Goal: Information Seeking & Learning: Learn about a topic

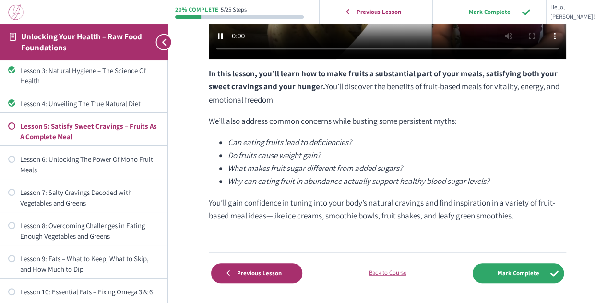
scroll to position [311, 0]
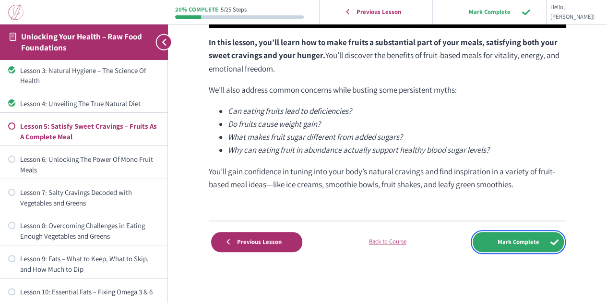
click at [499, 241] on input "Mark Complete" at bounding box center [518, 242] width 91 height 20
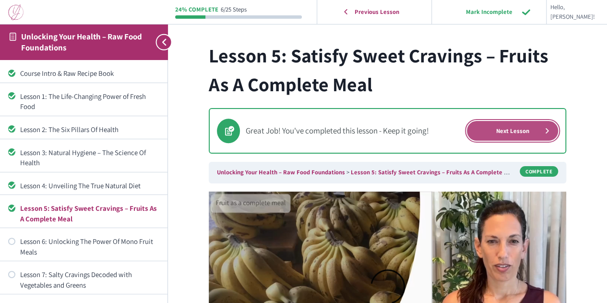
click at [512, 133] on link "Next Lesson" at bounding box center [512, 131] width 91 height 20
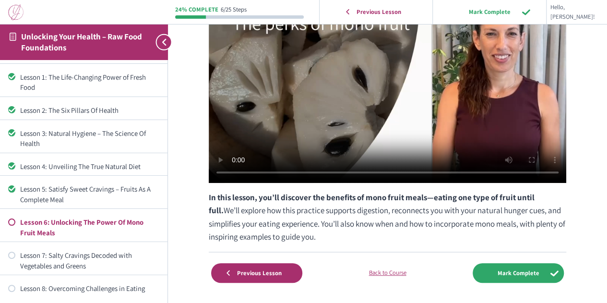
scroll to position [186, 0]
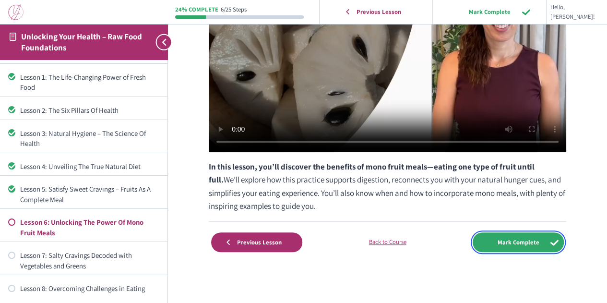
click at [516, 237] on input "Mark Complete" at bounding box center [518, 242] width 91 height 20
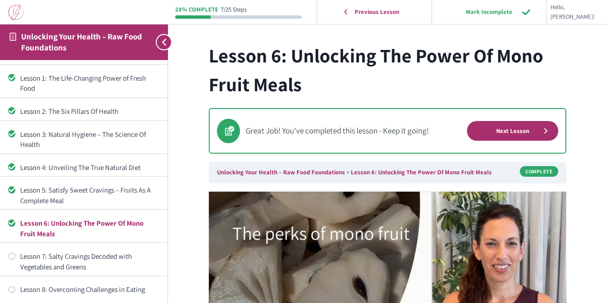
scroll to position [19, 0]
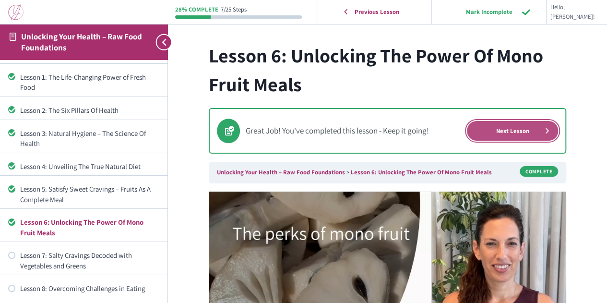
click at [503, 134] on link "Next Lesson" at bounding box center [512, 131] width 91 height 20
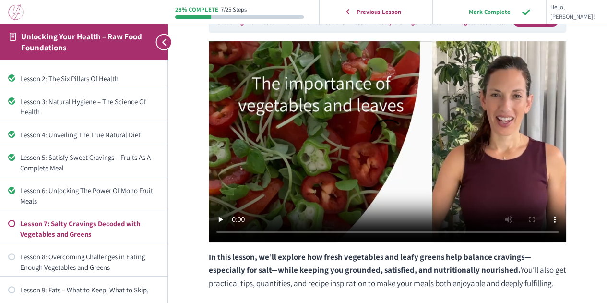
scroll to position [52, 0]
